Goal: Transaction & Acquisition: Purchase product/service

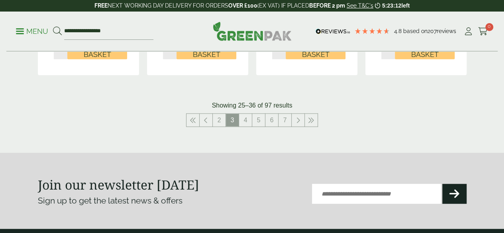
scroll to position [916, 0]
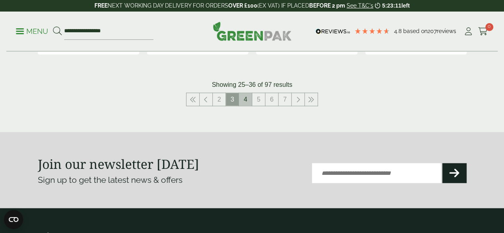
click at [244, 106] on link "4" at bounding box center [245, 99] width 13 height 13
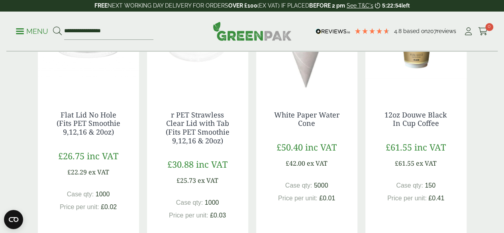
scroll to position [518, 0]
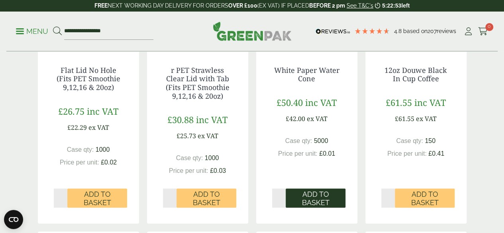
click at [314, 207] on span "Add to Basket" at bounding box center [315, 198] width 49 height 17
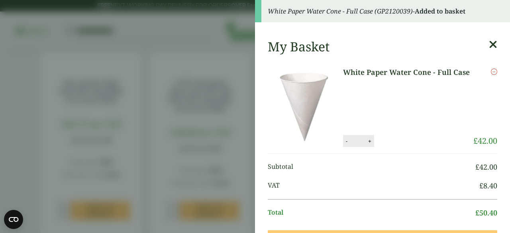
click at [489, 44] on icon at bounding box center [493, 44] width 8 height 11
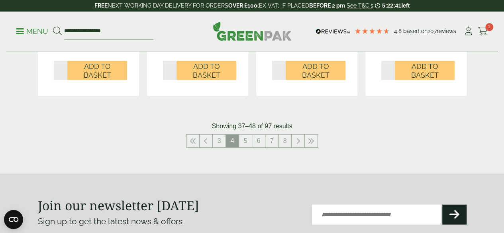
scroll to position [916, 0]
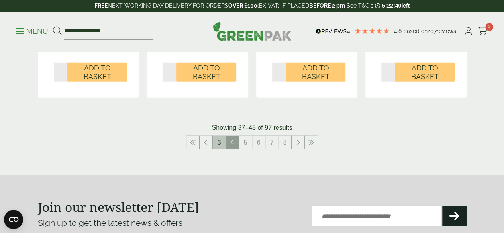
click at [219, 144] on link "3" at bounding box center [219, 142] width 13 height 13
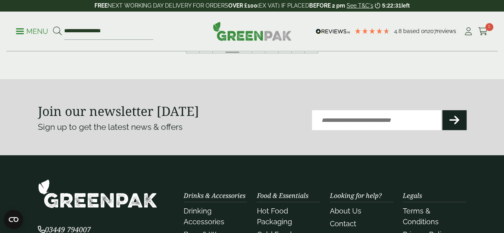
scroll to position [876, 0]
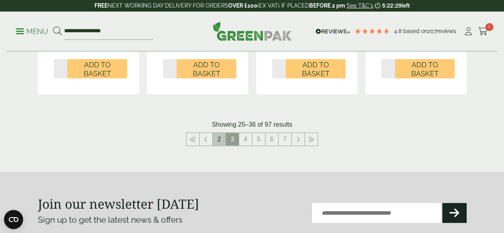
click at [217, 146] on link "2" at bounding box center [219, 139] width 13 height 13
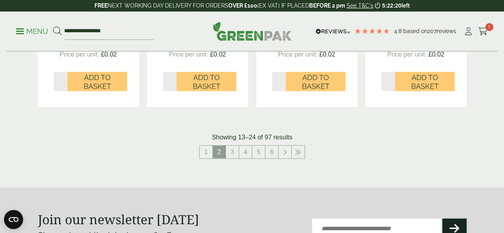
scroll to position [876, 0]
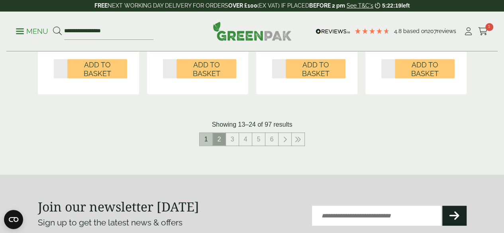
click at [205, 146] on link "1" at bounding box center [206, 139] width 13 height 13
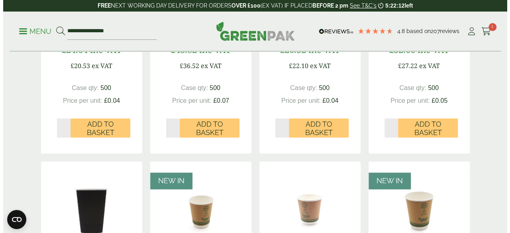
scroll to position [597, 0]
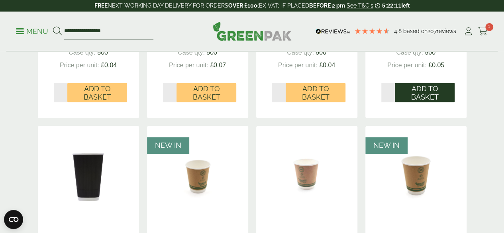
click at [421, 102] on span "Add to Basket" at bounding box center [424, 92] width 49 height 17
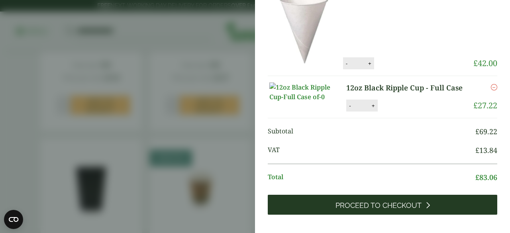
scroll to position [159, 0]
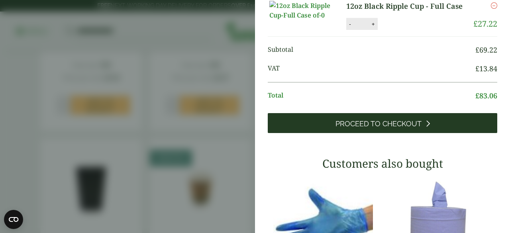
click at [353, 128] on span "Proceed to Checkout" at bounding box center [378, 123] width 86 height 9
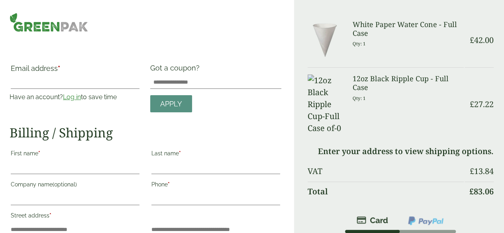
click at [81, 93] on link "Log in" at bounding box center [72, 97] width 18 height 8
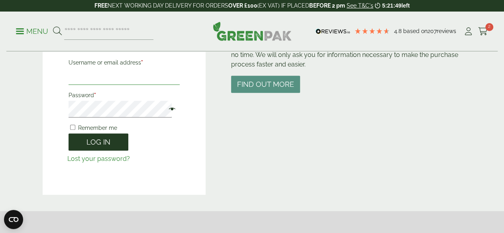
type input "**********"
click at [110, 139] on button "Log in" at bounding box center [98, 141] width 60 height 17
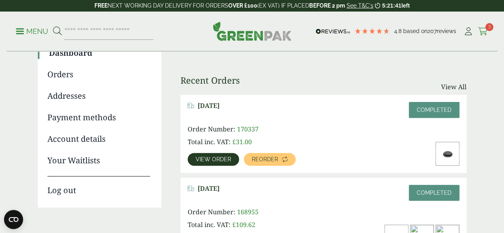
click at [483, 26] on link "Cart 3" at bounding box center [483, 31] width 10 height 12
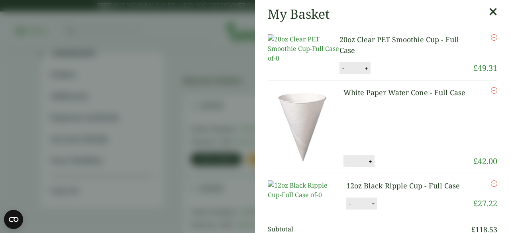
click at [342, 72] on button "-" at bounding box center [343, 68] width 6 height 7
click at [382, 72] on button "Update" at bounding box center [392, 69] width 40 height 12
type input "*"
click at [491, 38] on icon "Remove this item" at bounding box center [494, 37] width 6 height 6
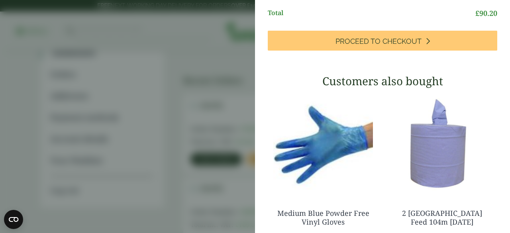
scroll to position [159, 0]
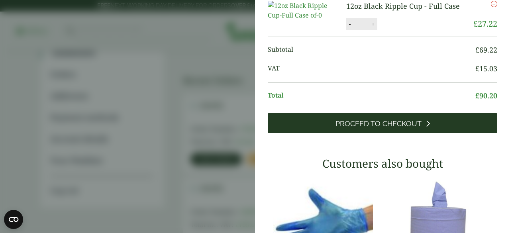
click at [370, 133] on link "Proceed to Checkout" at bounding box center [382, 123] width 229 height 20
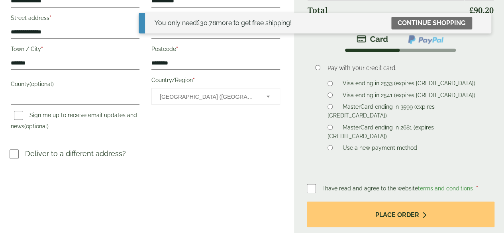
scroll to position [280, 0]
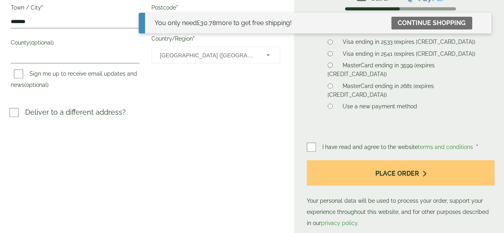
click at [342, 92] on label "MasterCard ending in 2681 (expires [CREDIT_CARD_DATA])" at bounding box center [380, 92] width 106 height 18
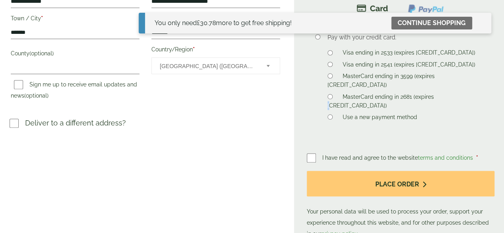
scroll to position [201, 0]
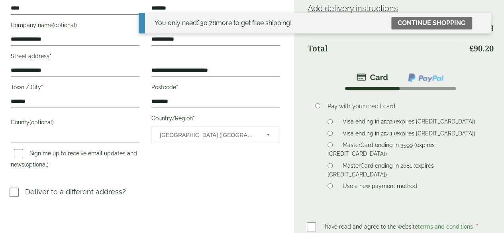
click at [326, 162] on li "Pay with your credit card. Visa ending in 2533 (expires [CREDIT_CARD_DATA]) Vis…" at bounding box center [401, 151] width 188 height 122
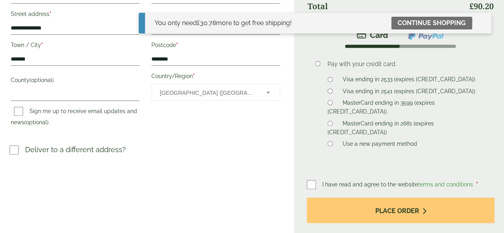
scroll to position [320, 0]
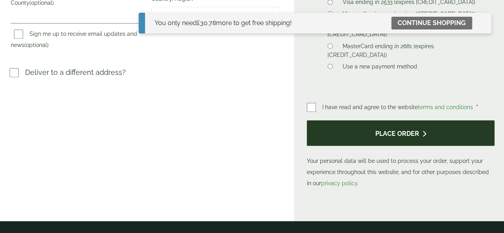
click at [359, 133] on button "Place order" at bounding box center [401, 133] width 188 height 26
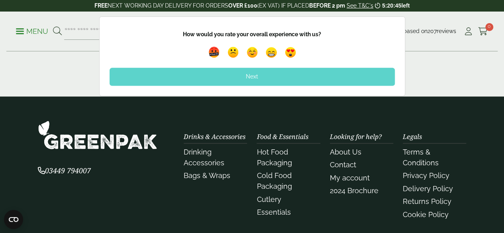
scroll to position [518, 0]
